Goal: Transaction & Acquisition: Subscribe to service/newsletter

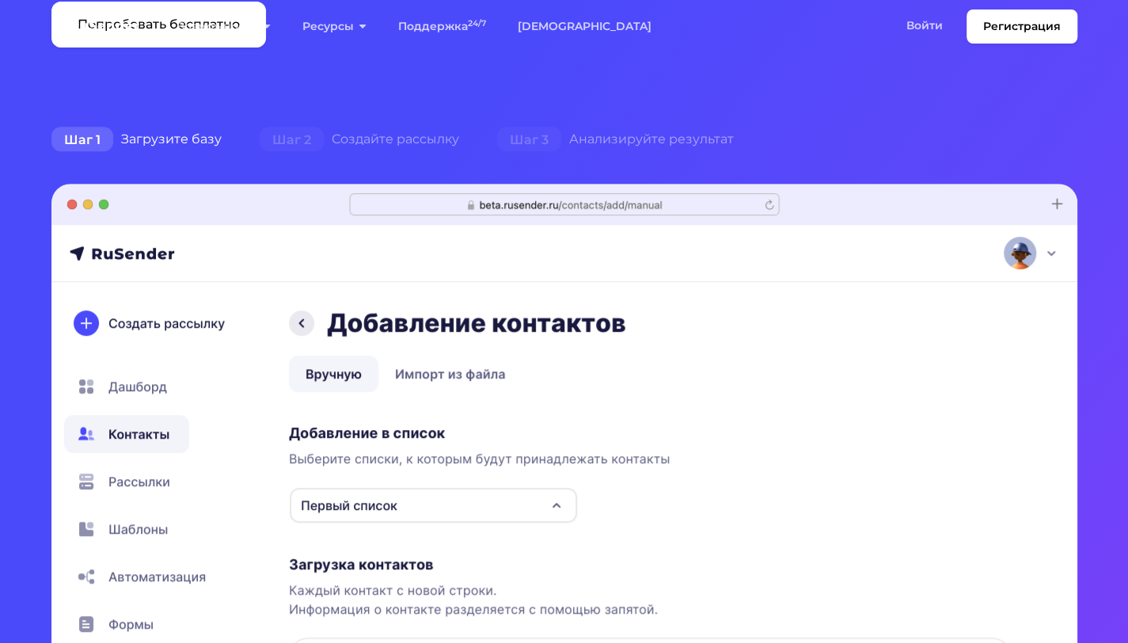
scroll to position [396, 0]
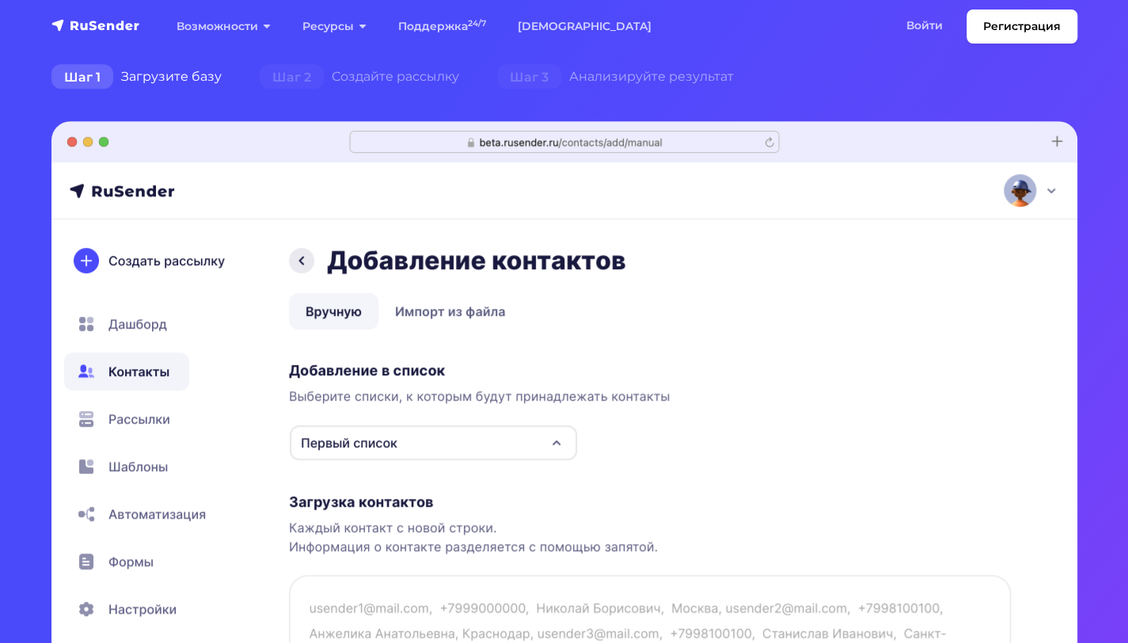
click at [348, 434] on img at bounding box center [564, 398] width 1026 height 554
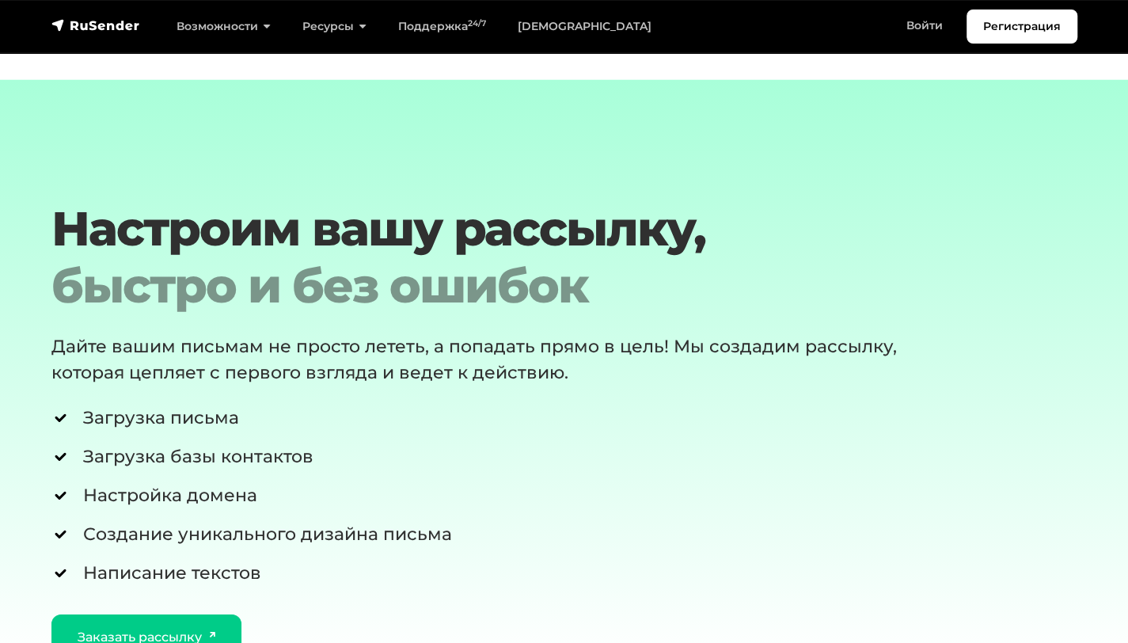
scroll to position [5885, 0]
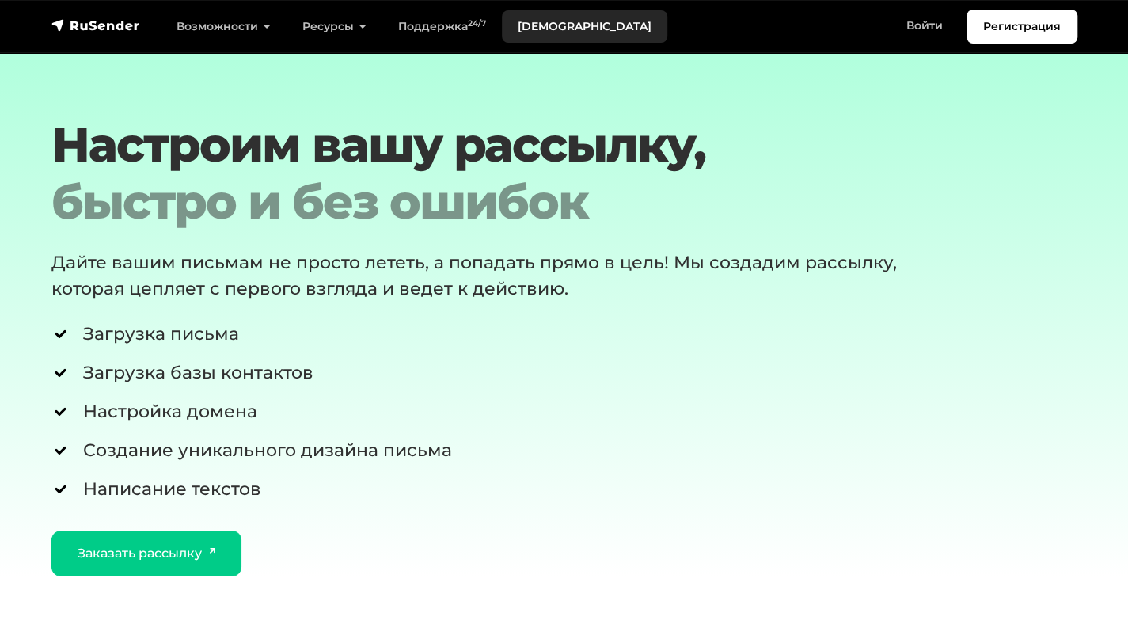
click at [531, 26] on link "[DEMOGRAPHIC_DATA]" at bounding box center [584, 26] width 165 height 32
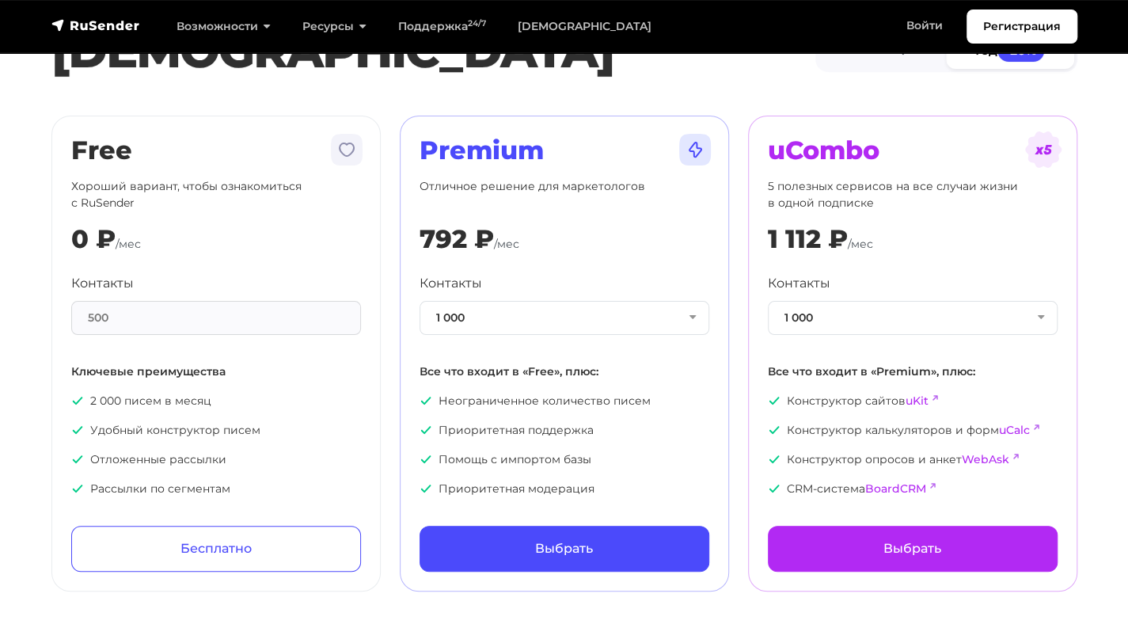
scroll to position [79, 0]
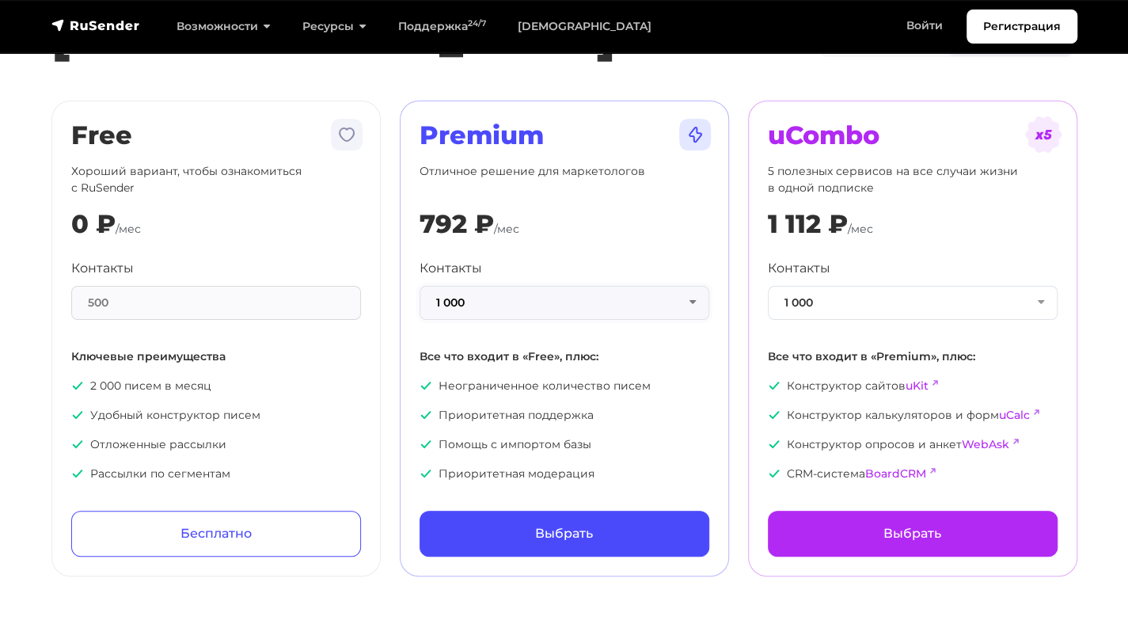
click at [470, 293] on button "1 000" at bounding box center [565, 303] width 290 height 34
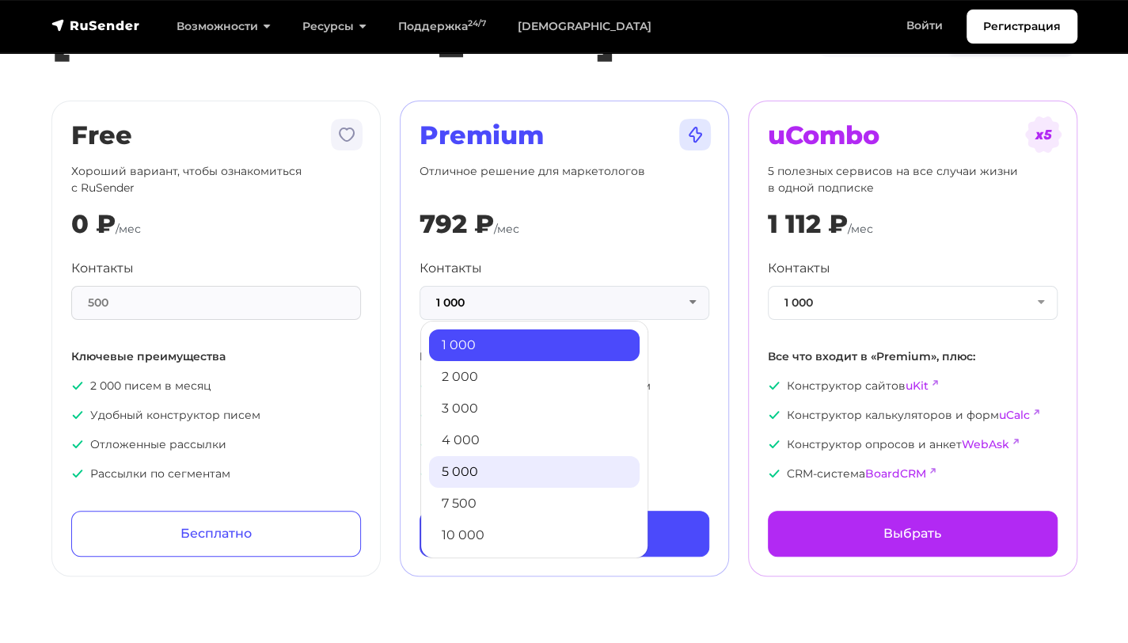
click at [475, 463] on link "5 000" at bounding box center [534, 472] width 211 height 32
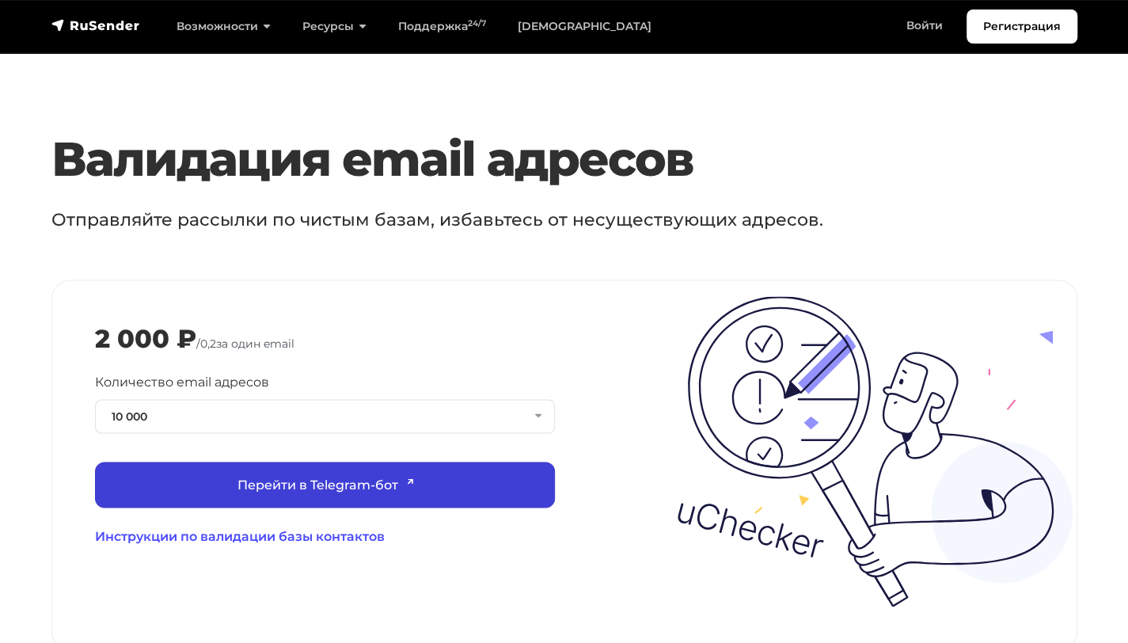
scroll to position [1584, 0]
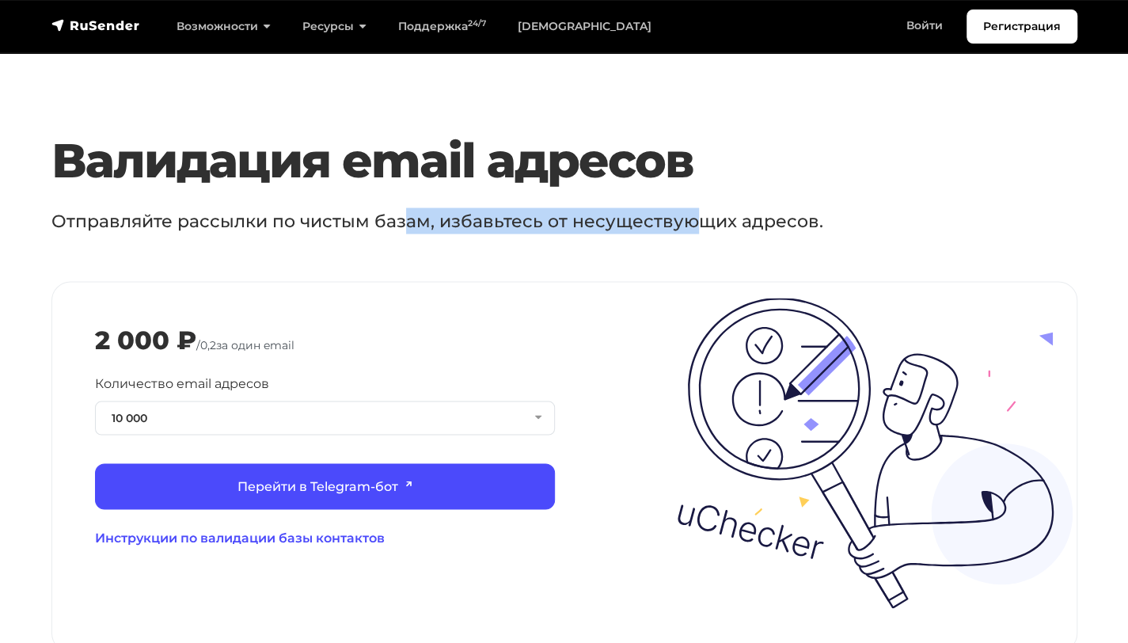
drag, startPoint x: 454, startPoint y: 207, endPoint x: 692, endPoint y: 200, distance: 238.5
click at [692, 207] on p "Отправляйте рассылки по чистым базам, избавьтесь от несуществующих адресов." at bounding box center [500, 220] width 898 height 26
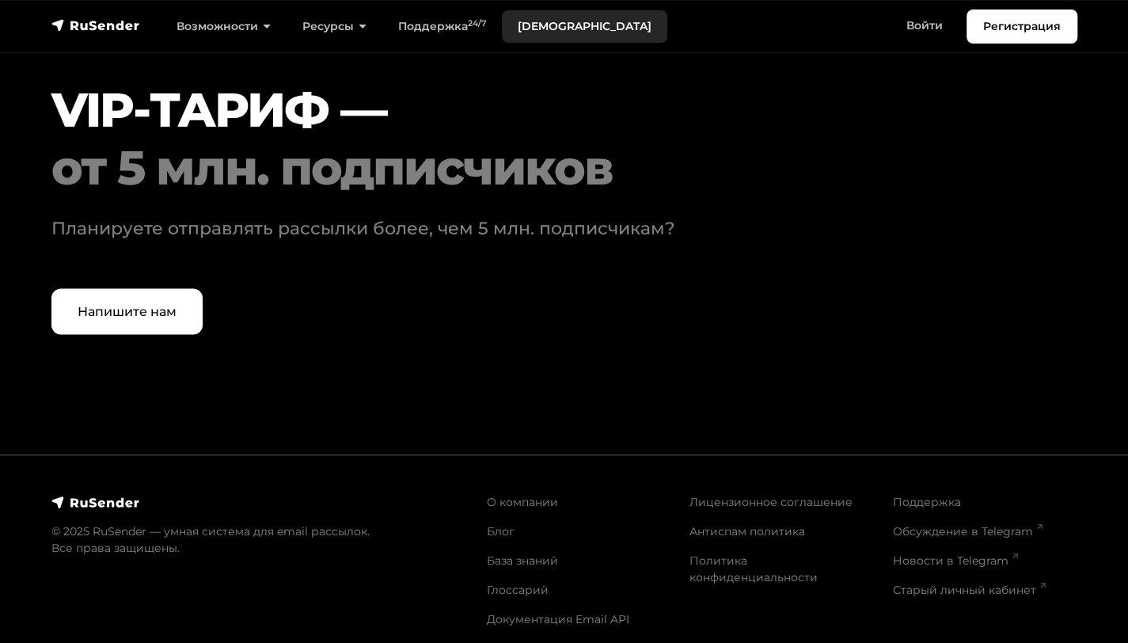
scroll to position [4938, 0]
